Goal: Task Accomplishment & Management: Use online tool/utility

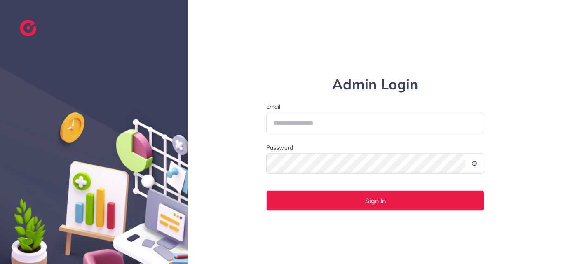
type input "**********"
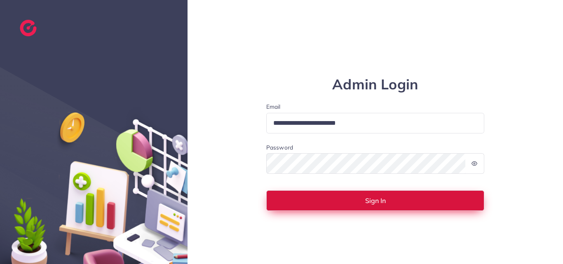
click at [429, 200] on button "Sign In" at bounding box center [375, 201] width 219 height 21
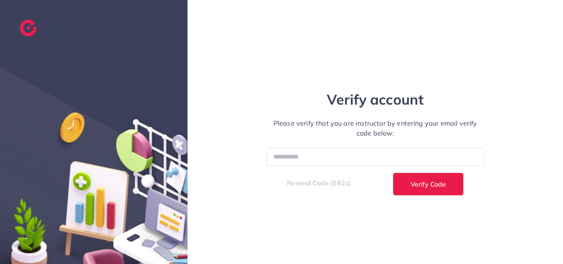
drag, startPoint x: 314, startPoint y: 264, endPoint x: 341, endPoint y: 239, distance: 36.2
click at [341, 239] on div "Verify account Please verify that you are instructor by entering your email ver…" at bounding box center [376, 132] width 376 height 264
click at [326, 156] on input "number" at bounding box center [375, 157] width 219 height 18
paste input "******"
type input "******"
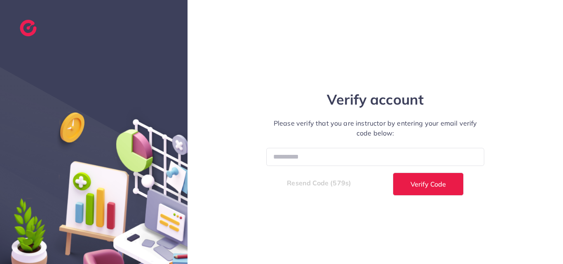
click at [419, 171] on form "****** Resend Code (579s) Verify Code" at bounding box center [375, 171] width 219 height 47
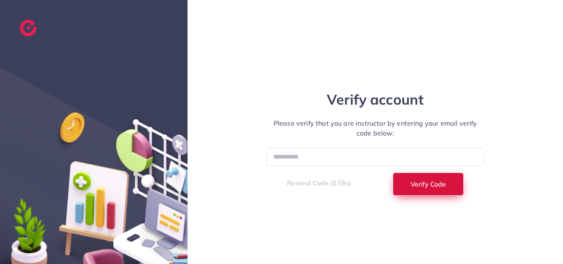
click at [415, 177] on button "Verify Code" at bounding box center [428, 184] width 71 height 23
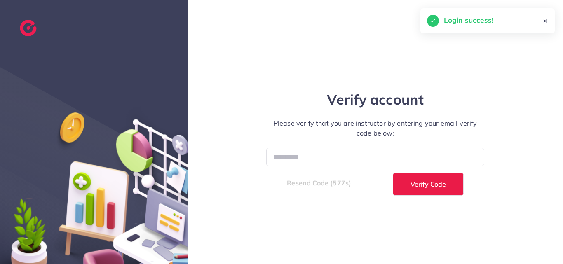
select select "*"
select select "****"
select select "*"
select select "****"
select select "*"
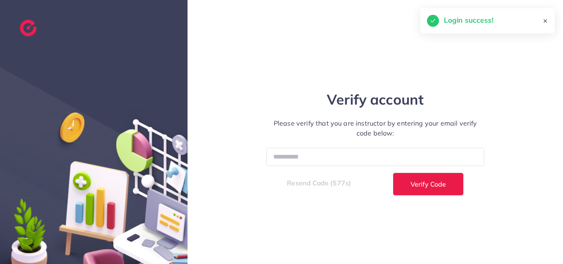
select select "****"
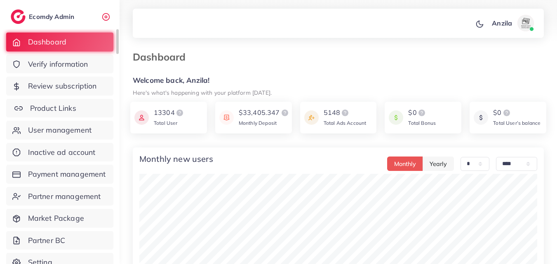
click at [74, 125] on link "User management" at bounding box center [59, 130] width 107 height 19
click at [73, 102] on link "Product Links" at bounding box center [59, 108] width 107 height 19
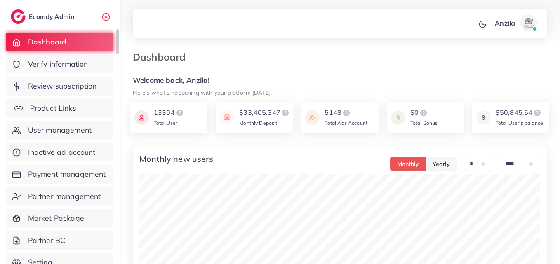
click at [91, 104] on link "Product Links" at bounding box center [59, 108] width 107 height 19
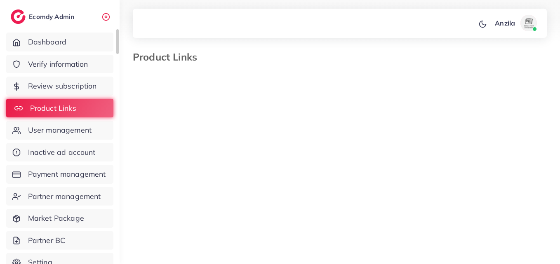
select select "*********"
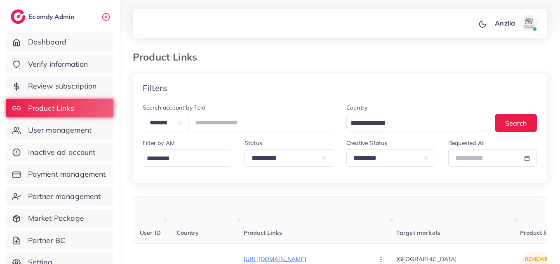
click at [318, 209] on th "Product Links" at bounding box center [320, 220] width 153 height 47
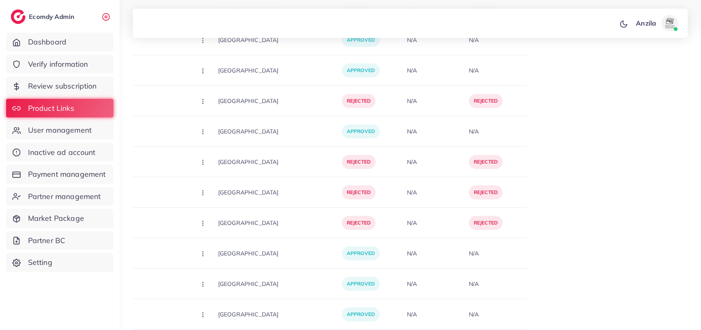
scroll to position [0, 178]
drag, startPoint x: 537, startPoint y: 0, endPoint x: 344, endPoint y: 174, distance: 258.7
click at [344, 174] on div "rejected" at bounding box center [373, 162] width 62 height 31
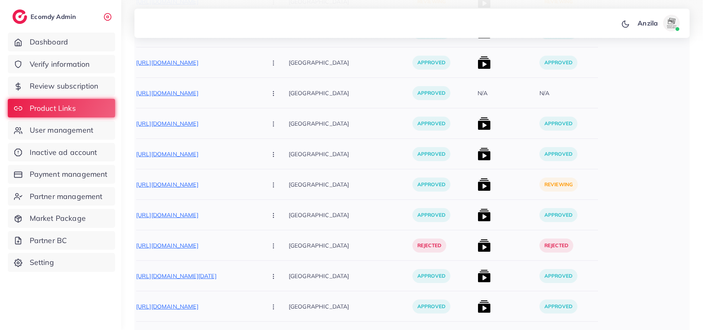
scroll to position [4181, 0]
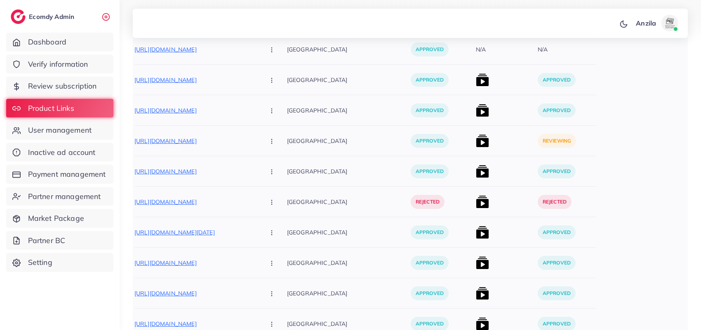
click at [476, 145] on img at bounding box center [482, 140] width 13 height 13
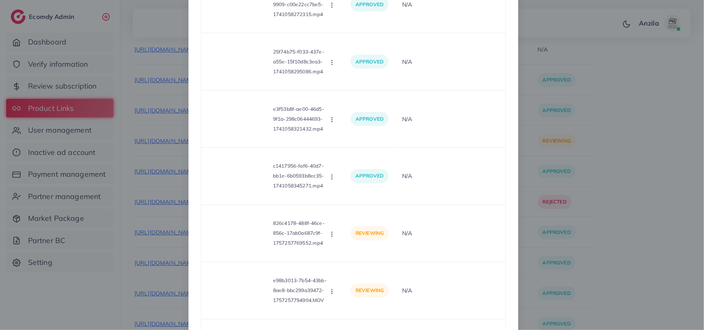
scroll to position [677, 0]
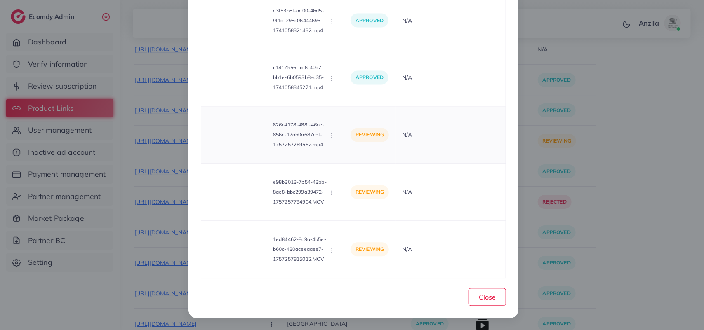
click at [231, 131] on video at bounding box center [239, 135] width 62 height 37
click at [236, 134] on video at bounding box center [239, 135] width 62 height 37
click at [239, 137] on icon at bounding box center [238, 135] width 13 height 13
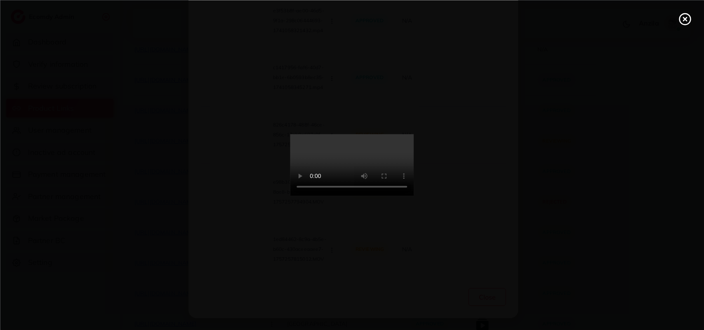
click at [414, 188] on video at bounding box center [352, 165] width 124 height 62
click at [563, 22] on circle at bounding box center [685, 19] width 11 height 11
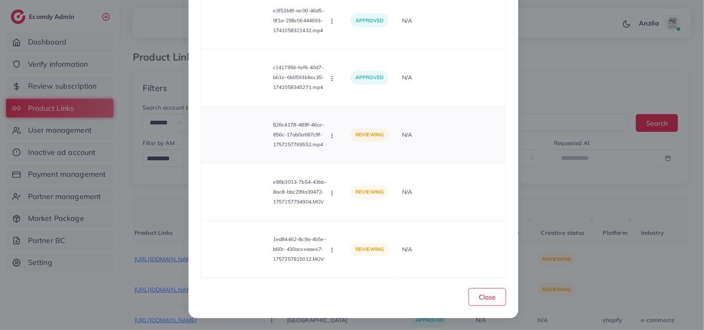
click at [332, 138] on circle "button" at bounding box center [332, 138] width 0 height 0
click at [353, 160] on link "Approve" at bounding box center [361, 156] width 65 height 18
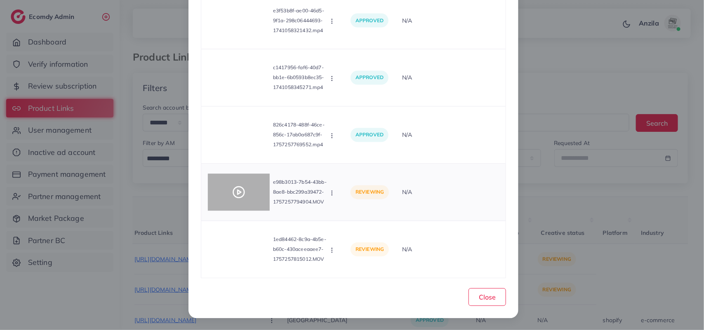
click at [242, 184] on div at bounding box center [239, 192] width 62 height 37
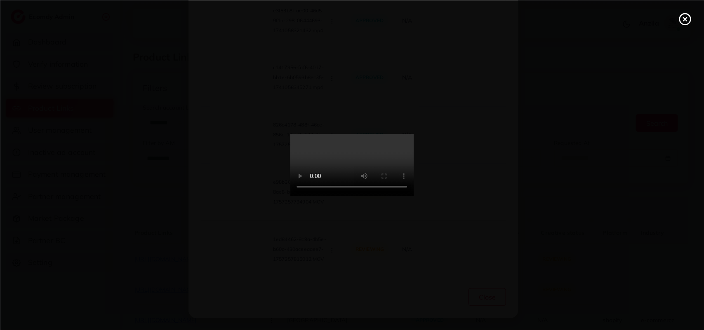
click at [563, 16] on icon at bounding box center [684, 18] width 13 height 13
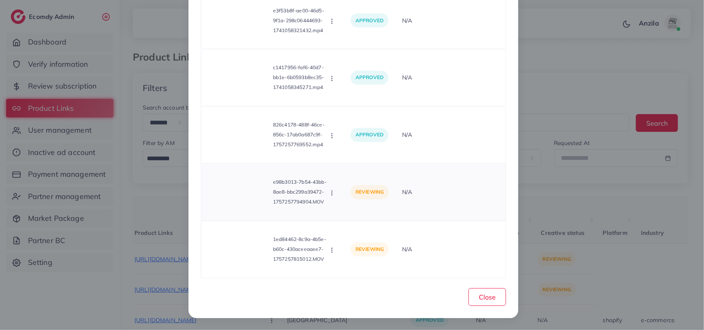
click at [331, 186] on div "e98b3013-7b54-43bb-8ae8-bbc299a39472-1757257794904.MOV Approve Reject" at bounding box center [273, 193] width 130 height 44
click at [332, 191] on icon "button" at bounding box center [332, 193] width 7 height 7
click at [372, 215] on link "Approve" at bounding box center [361, 214] width 65 height 18
click at [332, 250] on circle "button" at bounding box center [332, 250] width 0 height 0
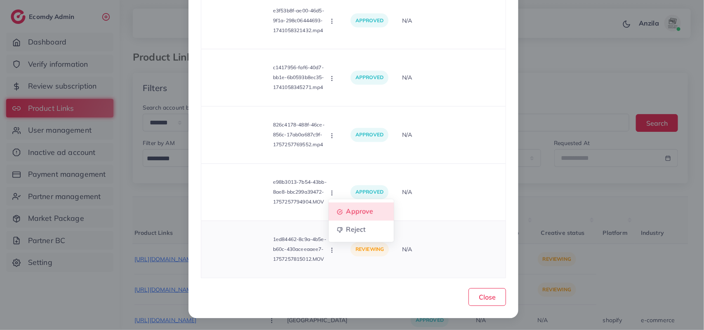
click at [337, 205] on link "Approve" at bounding box center [361, 212] width 65 height 18
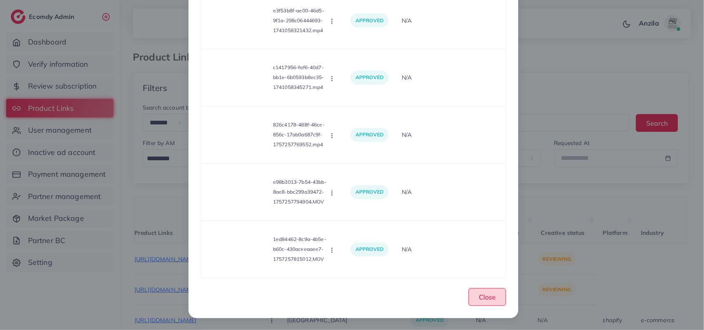
click at [489, 264] on span "Close" at bounding box center [487, 298] width 17 height 8
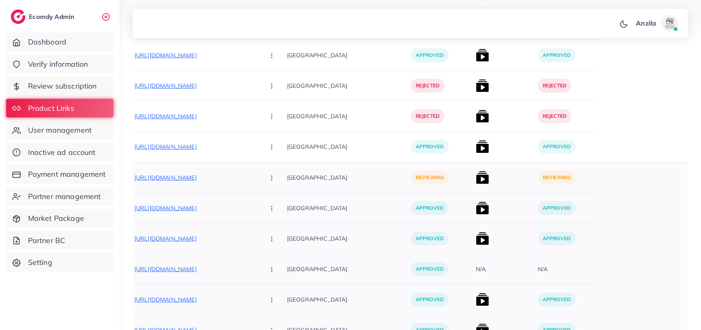
scroll to position [3975, 0]
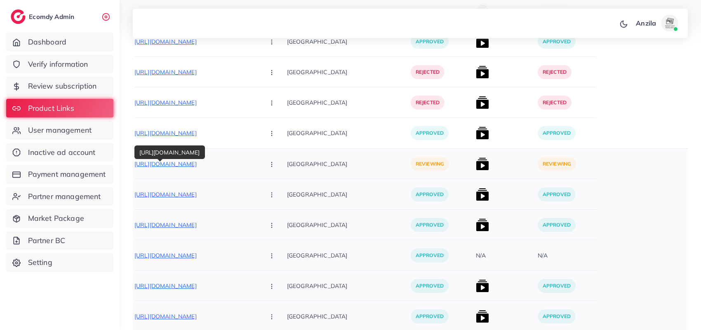
click at [184, 164] on p "[URL][DOMAIN_NAME]" at bounding box center [196, 164] width 124 height 10
